Goal: Transaction & Acquisition: Purchase product/service

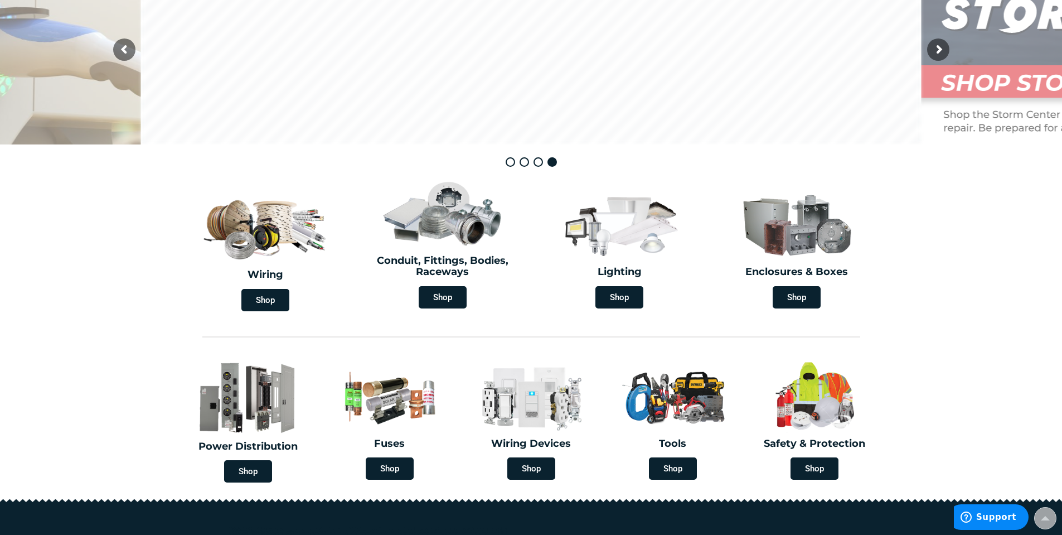
scroll to position [223, 0]
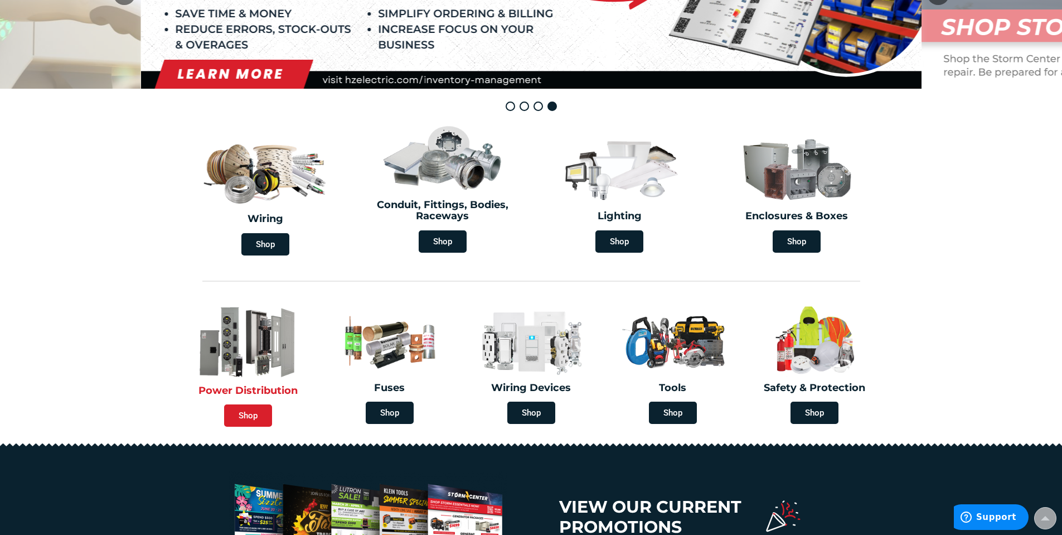
click at [250, 419] on span "Shop" at bounding box center [248, 415] width 48 height 22
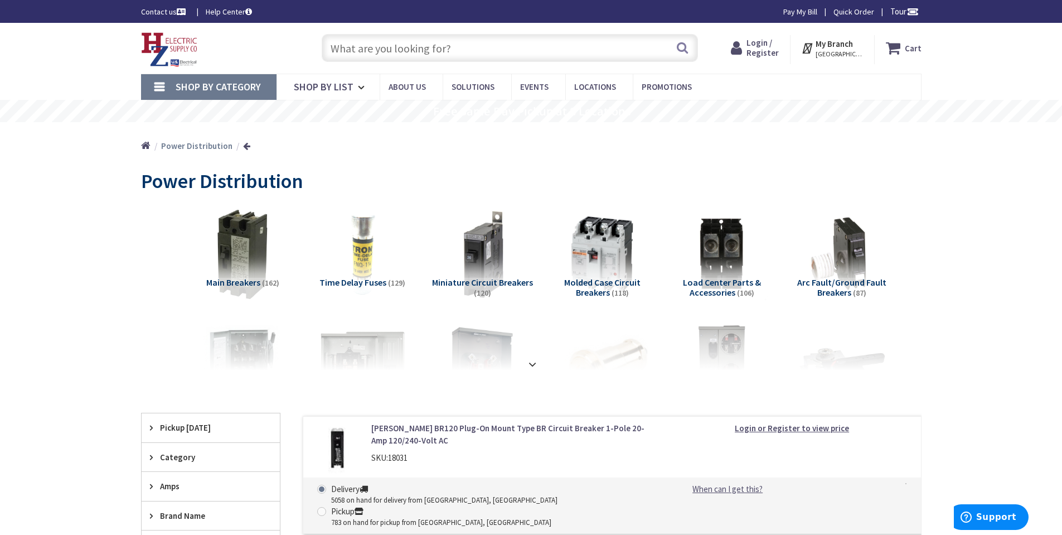
click at [484, 51] on input "text" at bounding box center [510, 48] width 376 height 28
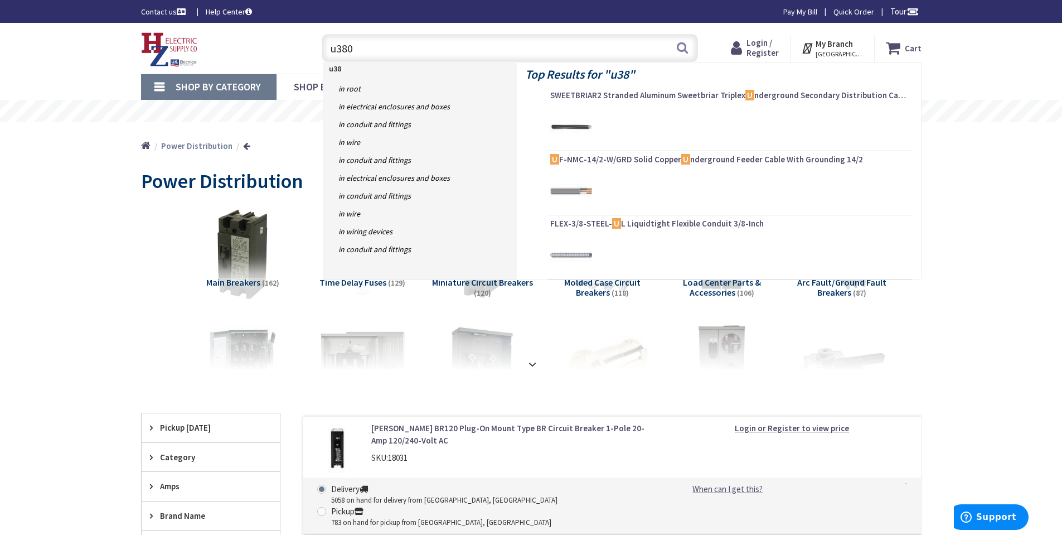
type input "u3800"
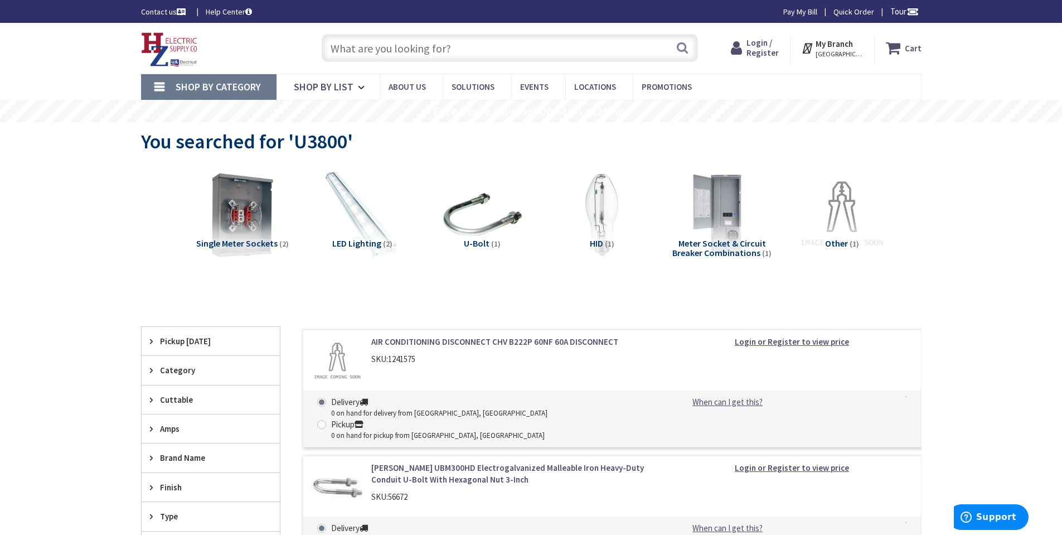
click at [437, 51] on input "text" at bounding box center [510, 48] width 376 height 28
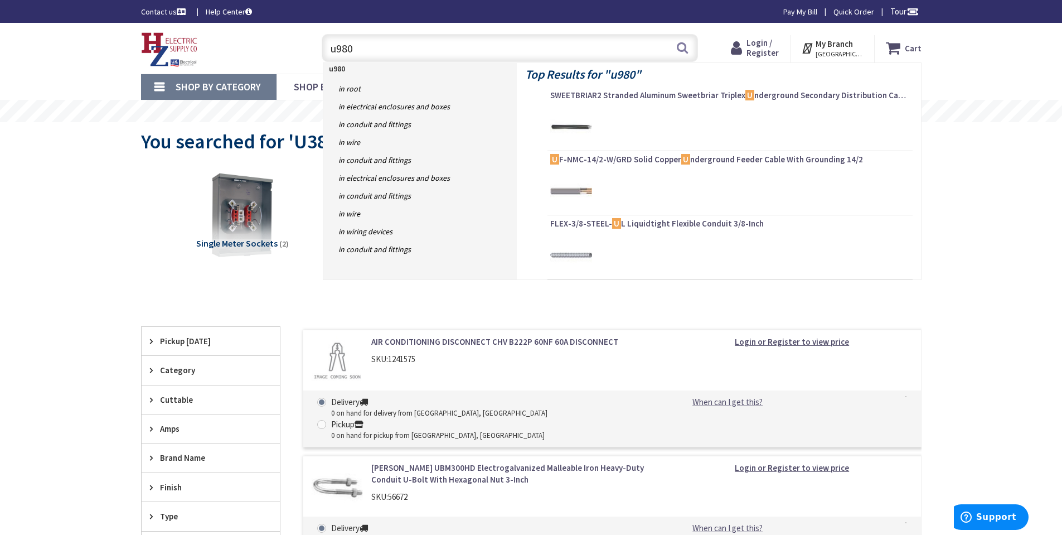
type input "u9800"
